Goal: Task Accomplishment & Management: Use online tool/utility

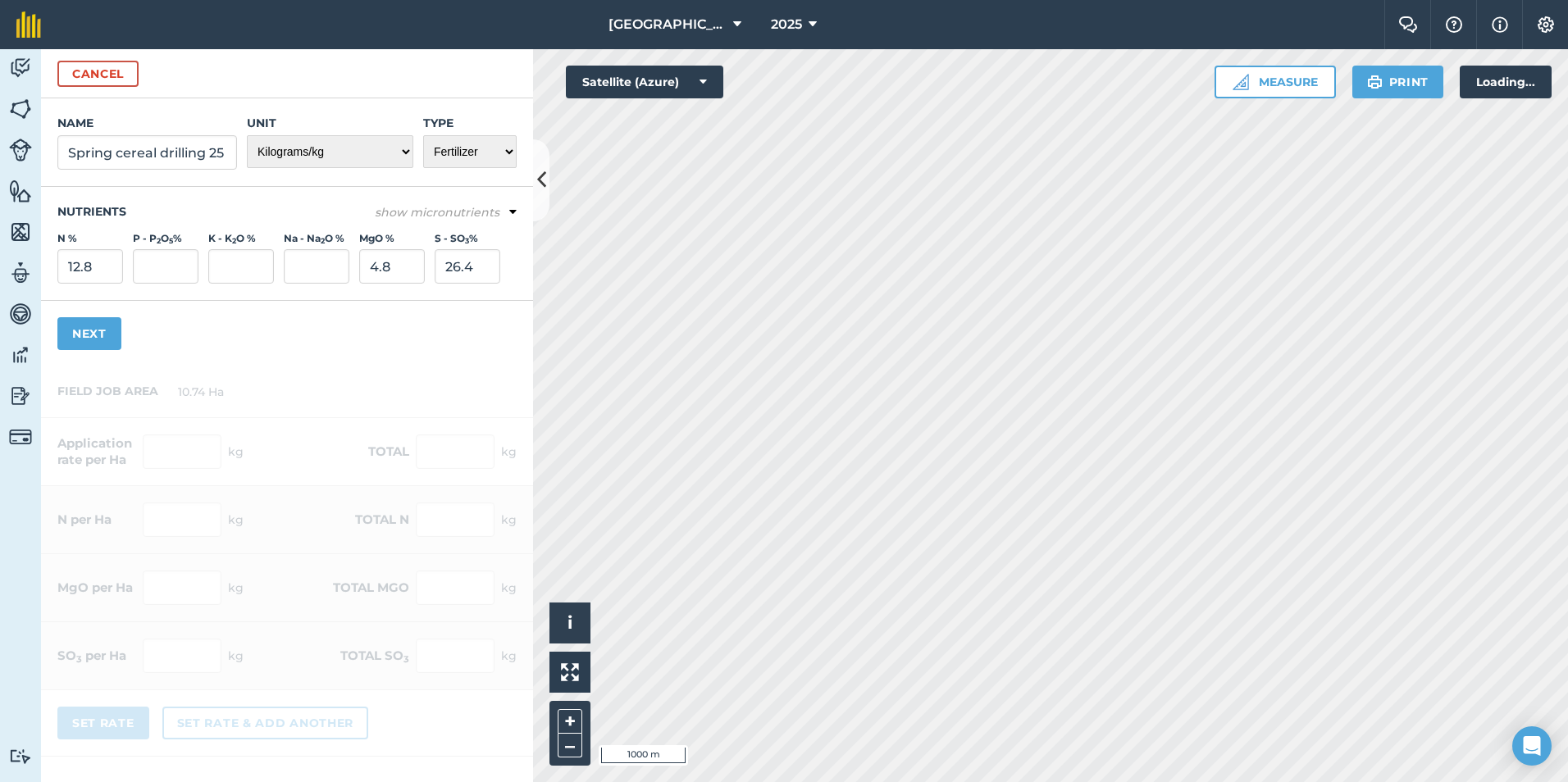
select select "KILOGRAMS"
select select "FERTILIZER"
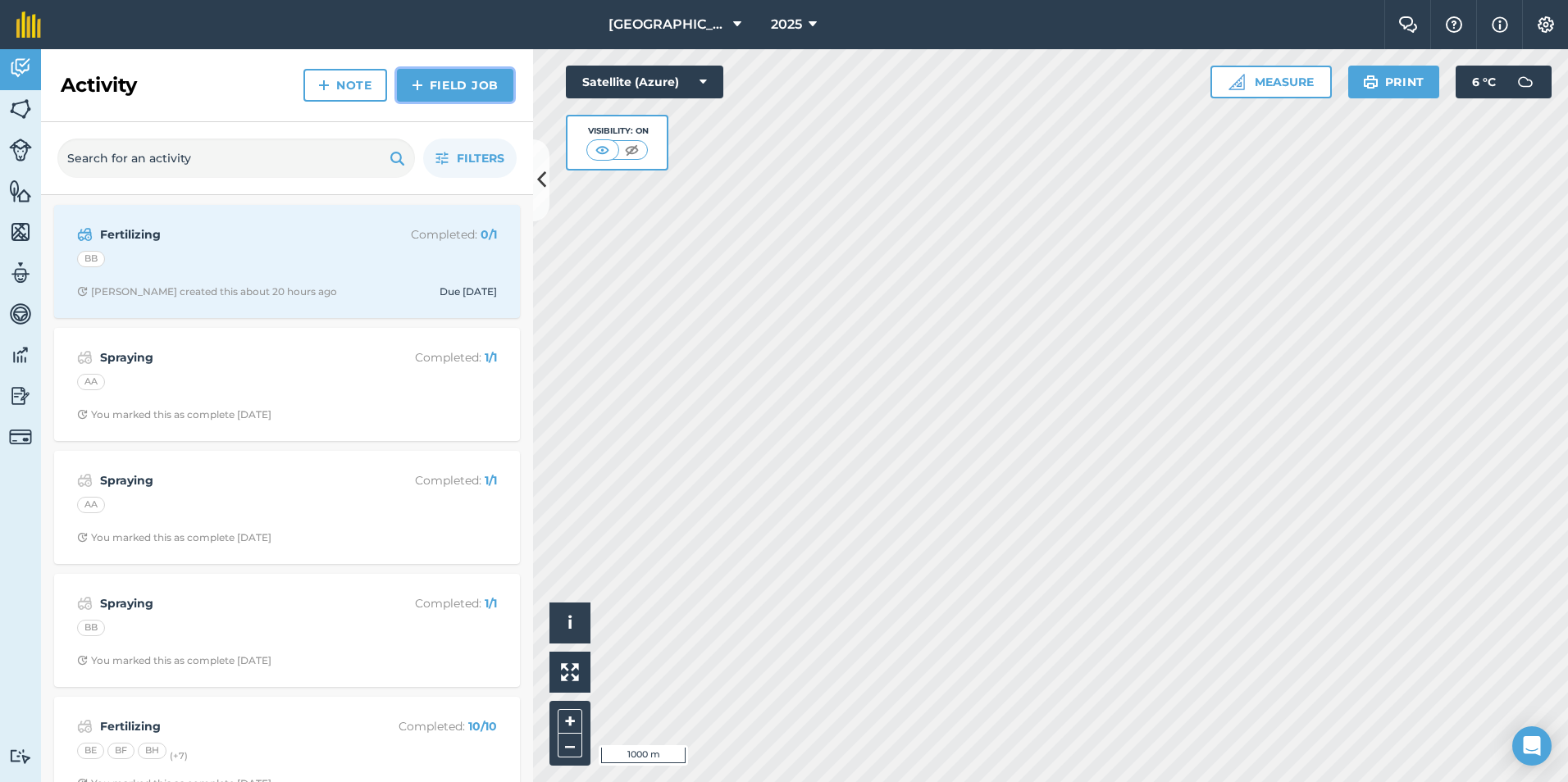
click at [473, 91] on link "Field Job" at bounding box center [455, 85] width 117 height 32
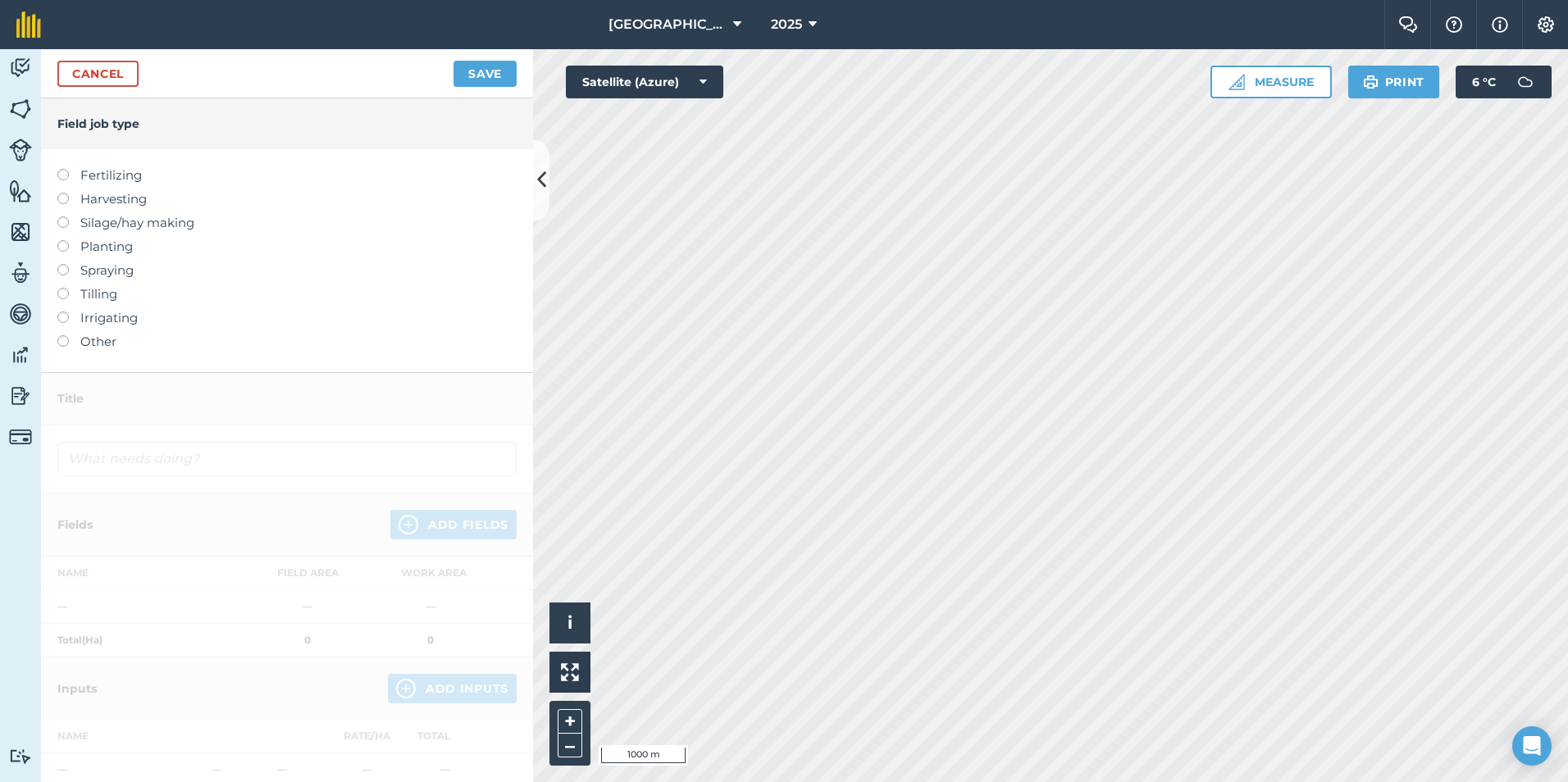
click at [67, 240] on label at bounding box center [69, 240] width 23 height 0
type input "Planting"
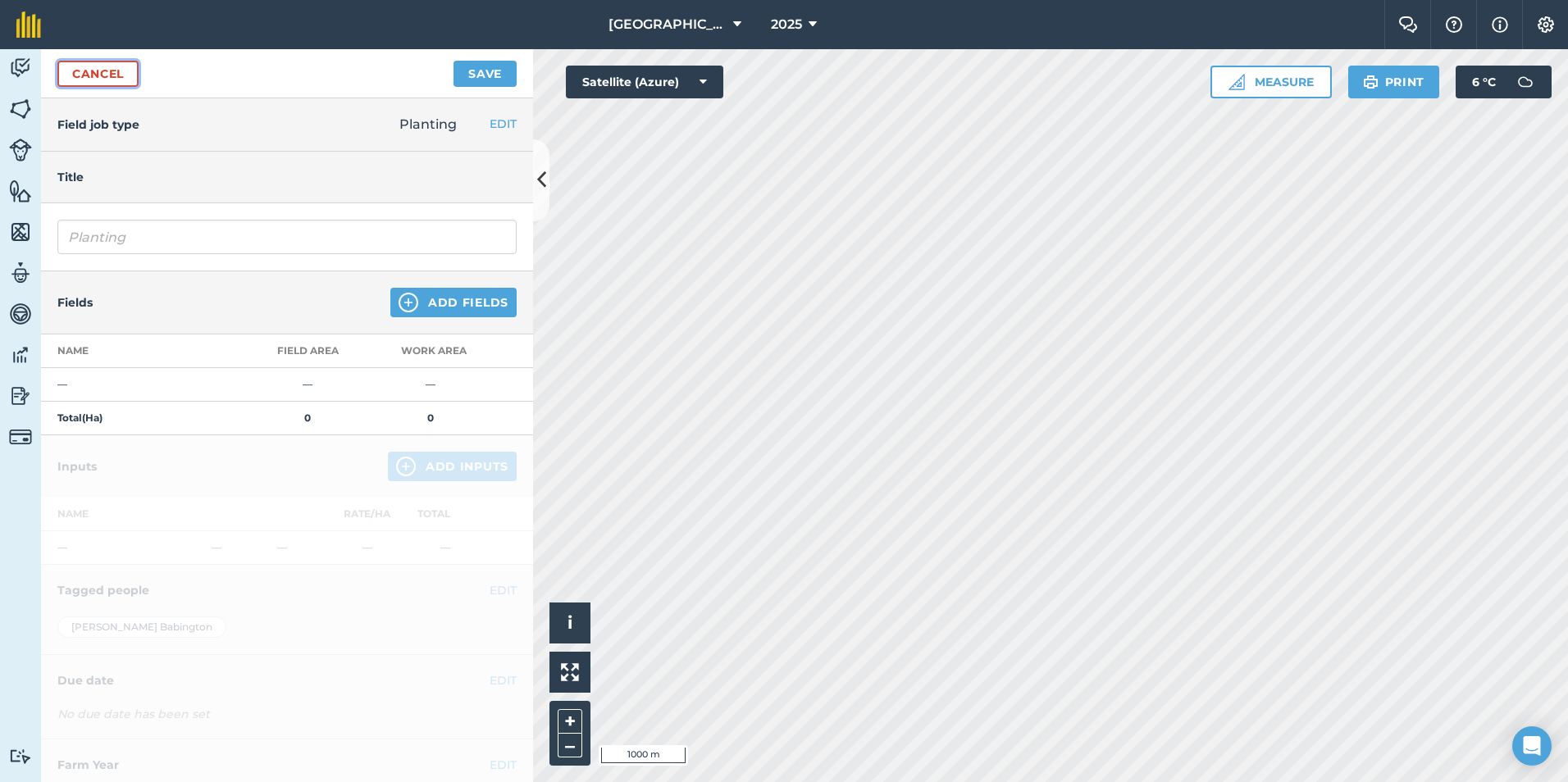
click at [102, 77] on link "Cancel" at bounding box center [97, 74] width 81 height 27
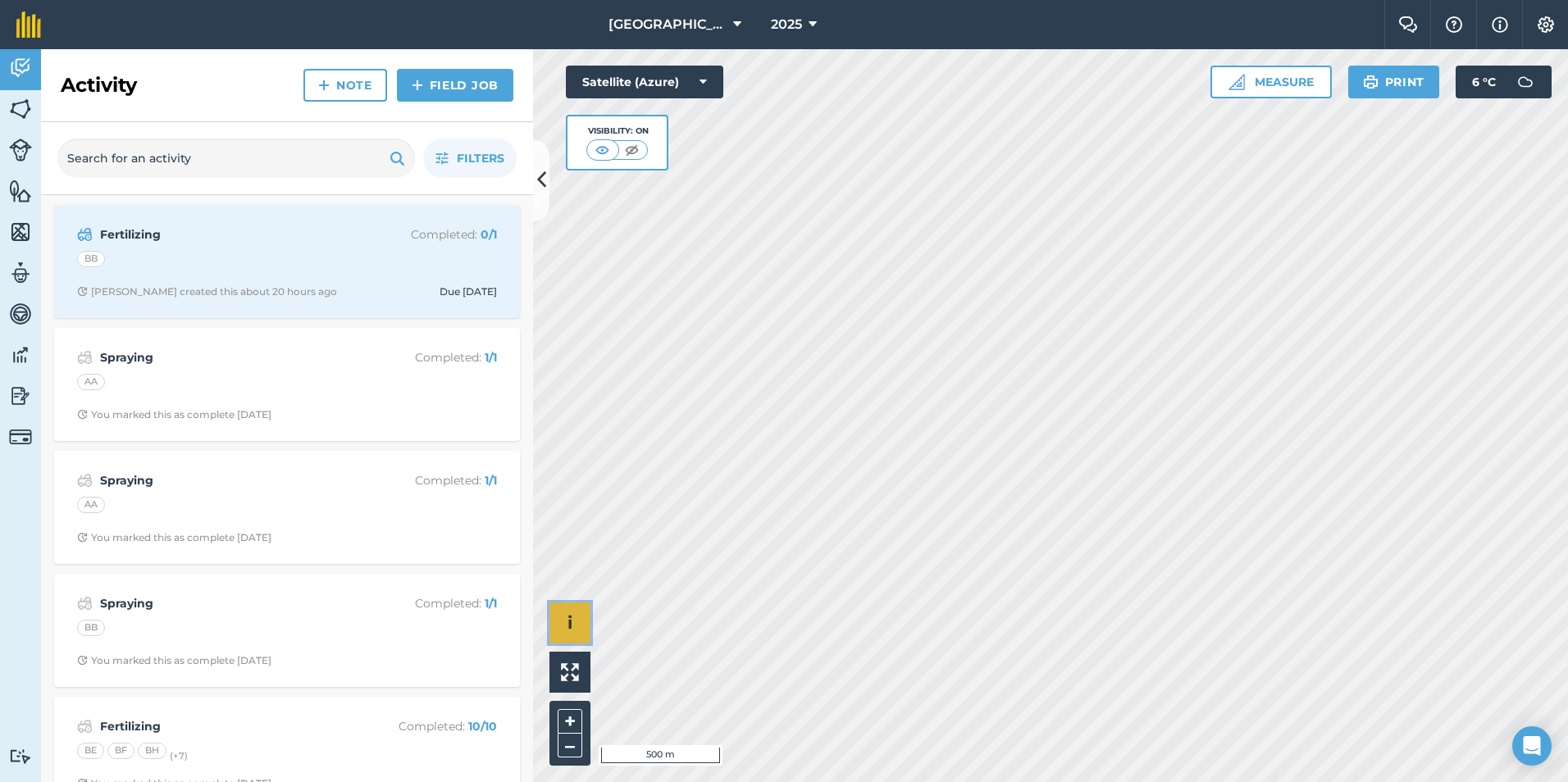
click at [562, 622] on button "i" at bounding box center [570, 623] width 41 height 41
click at [573, 628] on button "›" at bounding box center [570, 623] width 41 height 41
